Goal: Information Seeking & Learning: Learn about a topic

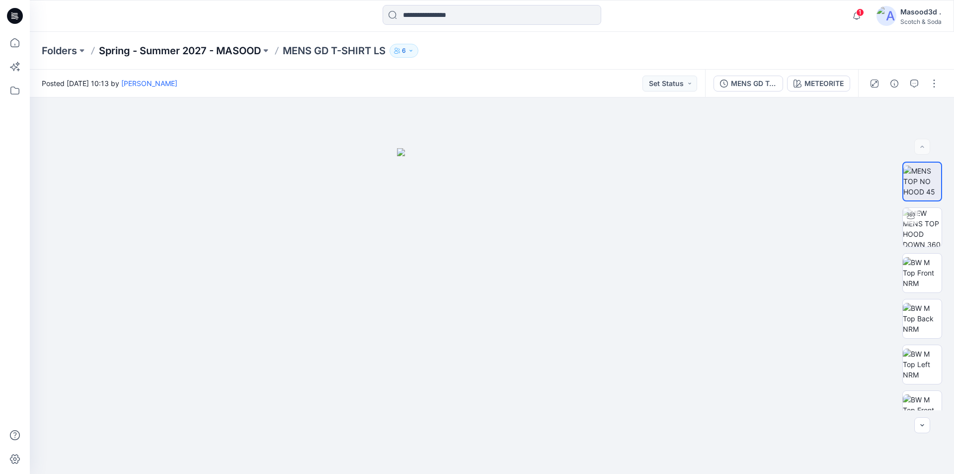
click at [151, 46] on p "Spring - Summer 2027 - MASOOD" at bounding box center [180, 51] width 162 height 14
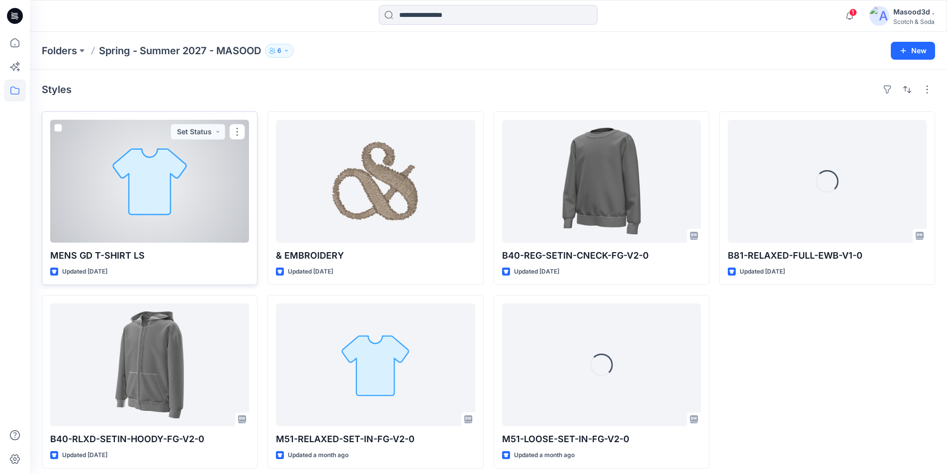
click at [216, 200] on div at bounding box center [149, 181] width 199 height 123
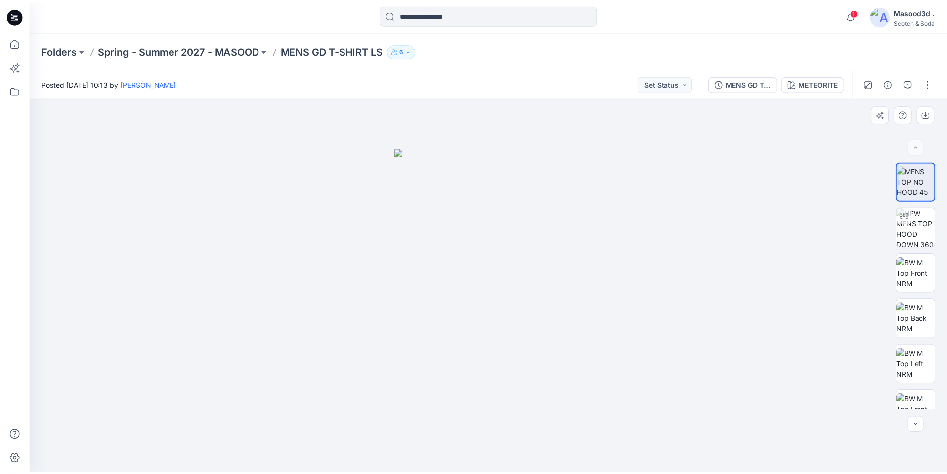
scroll to position [294, 0]
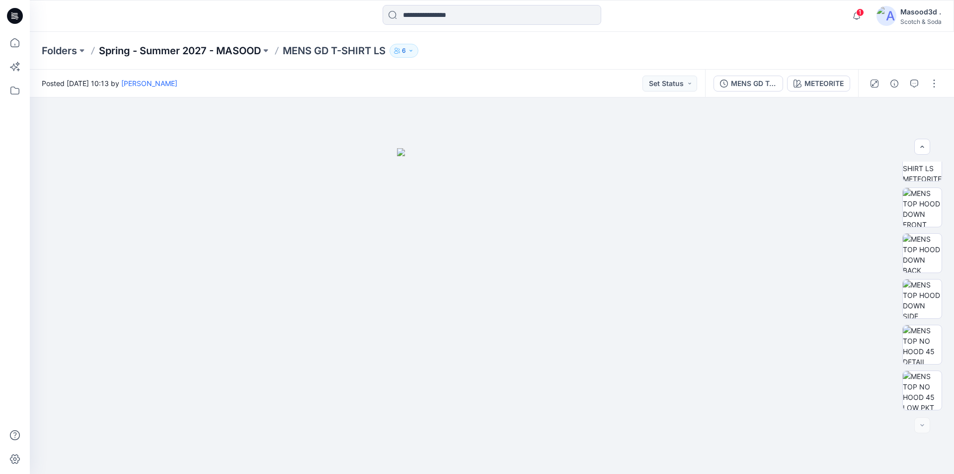
click at [177, 52] on p "Spring - Summer 2027 - MASOOD" at bounding box center [180, 51] width 162 height 14
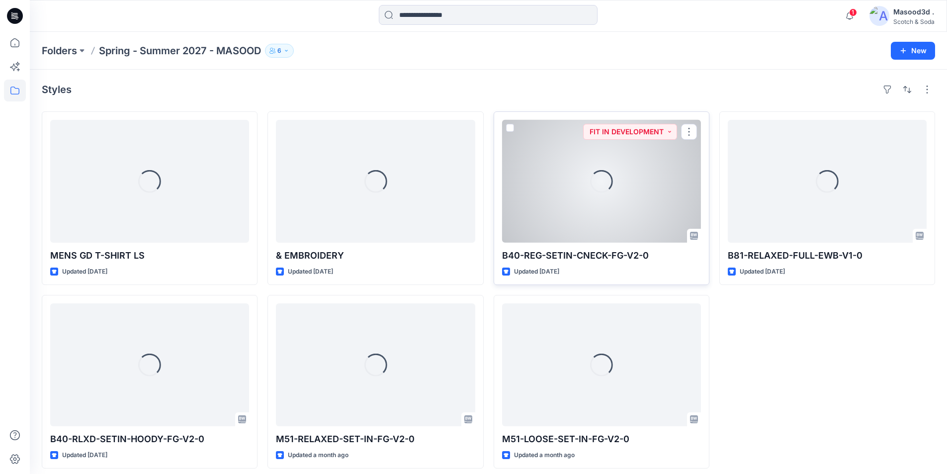
click at [557, 235] on div "Loading..." at bounding box center [601, 181] width 199 height 123
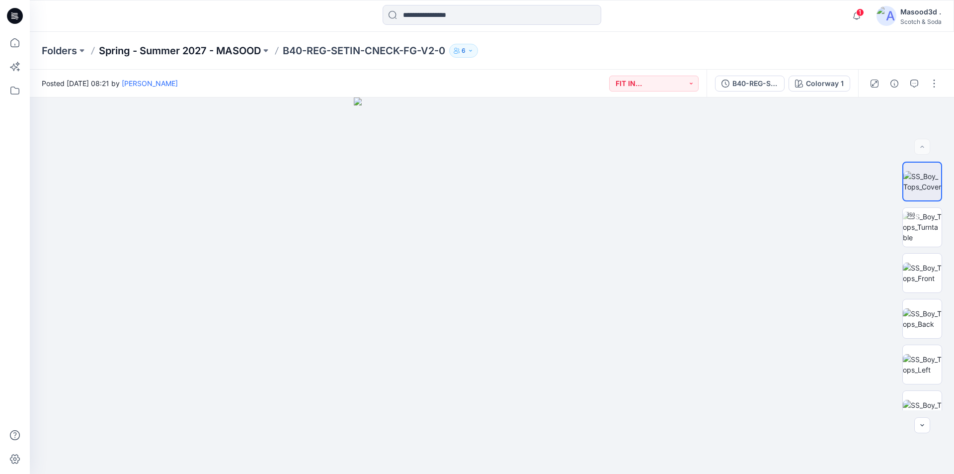
click at [185, 53] on p "Spring - Summer 2027 - MASOOD" at bounding box center [180, 51] width 162 height 14
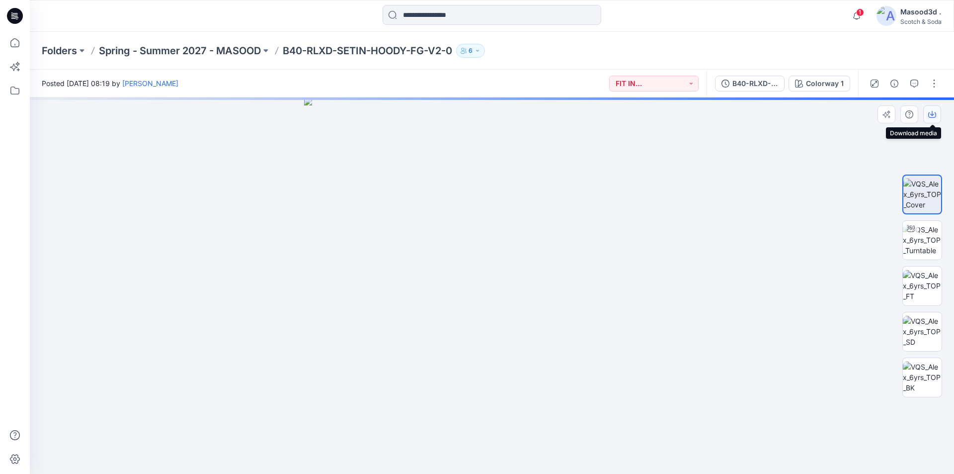
click at [932, 114] on icon "button" at bounding box center [932, 113] width 4 height 5
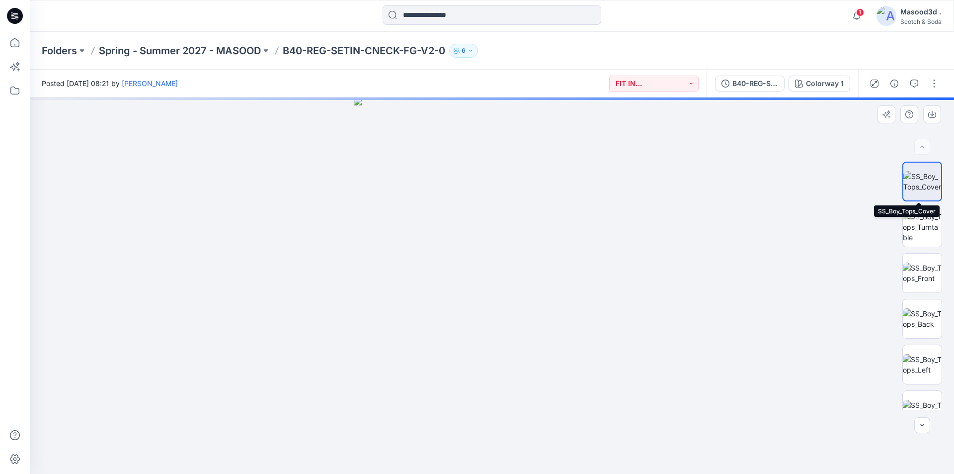
click at [926, 179] on img at bounding box center [923, 181] width 38 height 21
click at [935, 117] on icon "button" at bounding box center [932, 114] width 8 height 8
